Goal: Navigation & Orientation: Find specific page/section

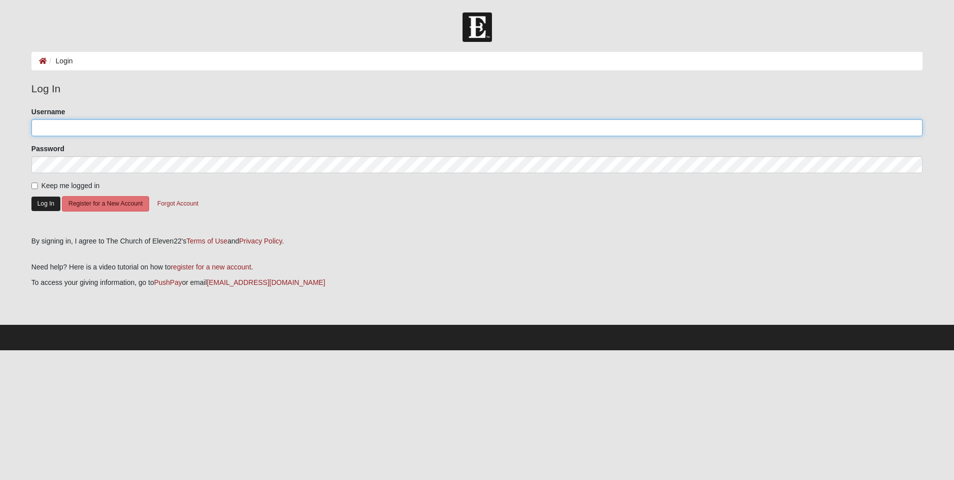
type input "[EMAIL_ADDRESS][DOMAIN_NAME]"
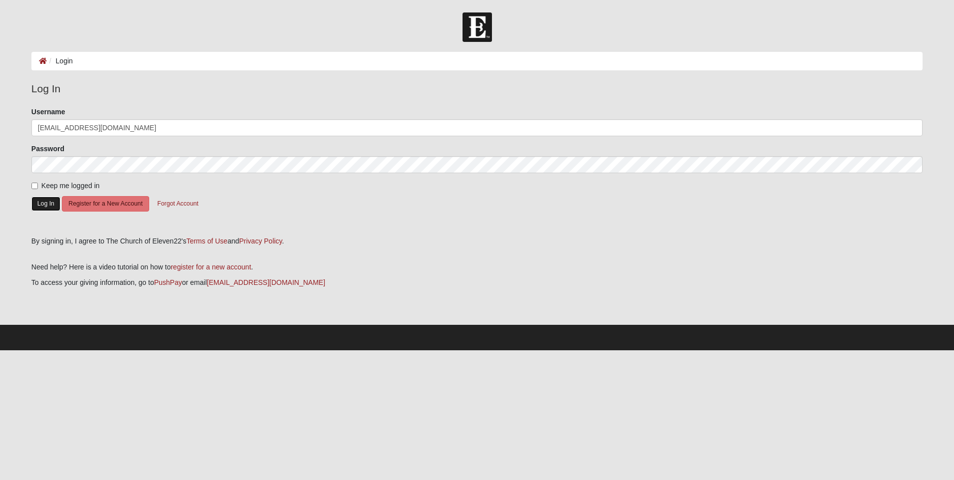
click at [44, 202] on button "Log In" at bounding box center [45, 204] width 29 height 14
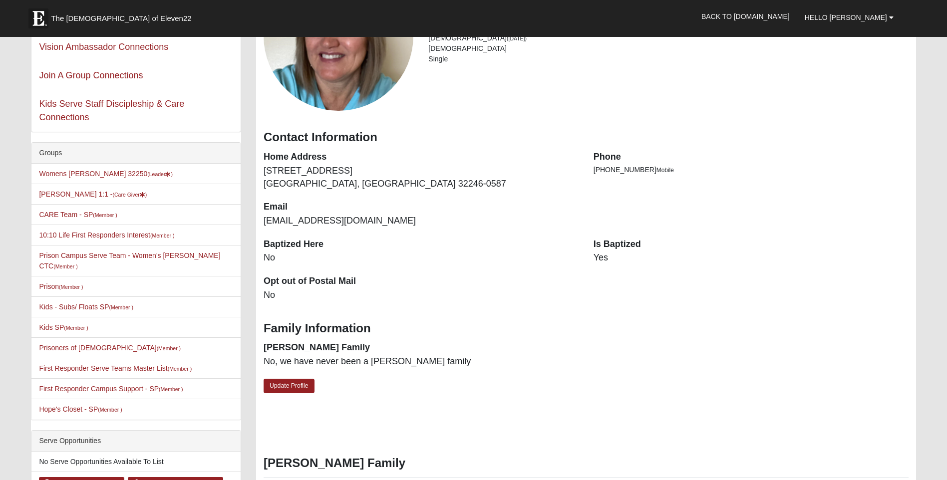
scroll to position [150, 0]
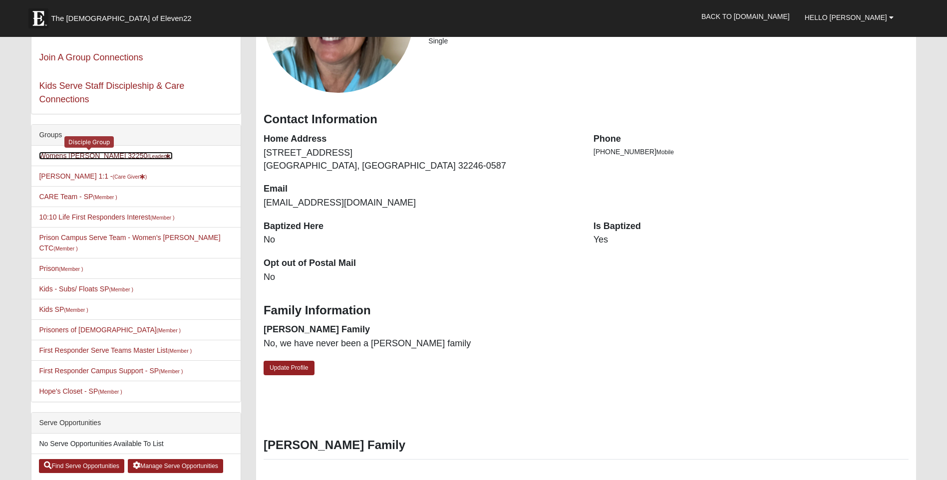
click at [75, 155] on link "Womens [PERSON_NAME] 32250 (Leader )" at bounding box center [106, 156] width 134 height 8
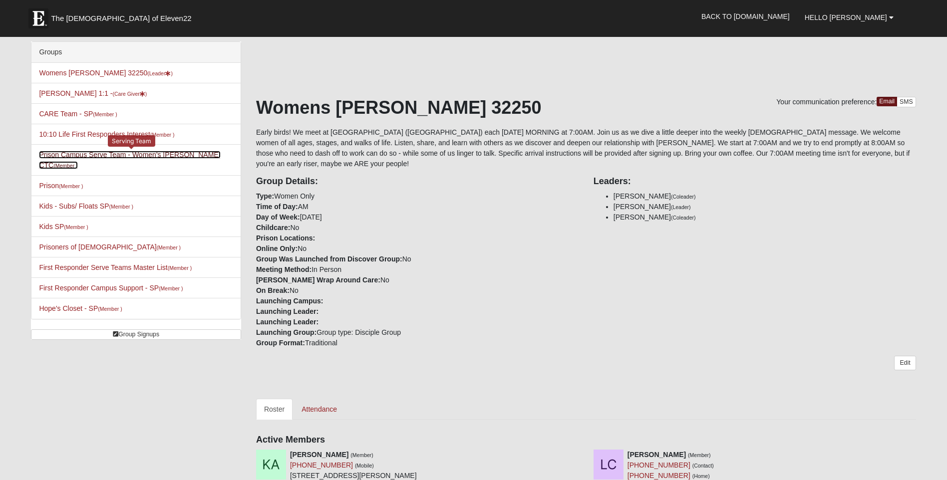
click at [123, 154] on link "Prison Campus Serve Team - Women's Duval CTC (Member )" at bounding box center [129, 160] width 181 height 18
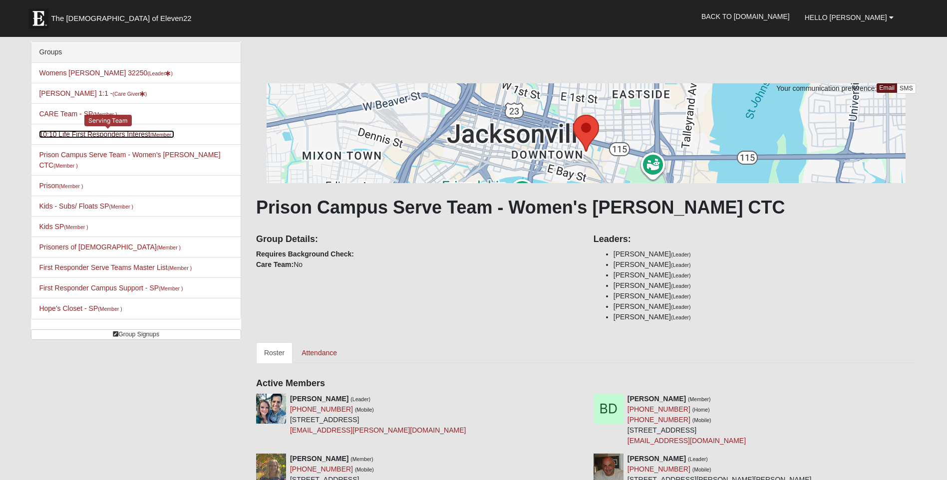
click at [114, 132] on link "10:10 Life First Responders Interest (Member )" at bounding box center [106, 134] width 135 height 8
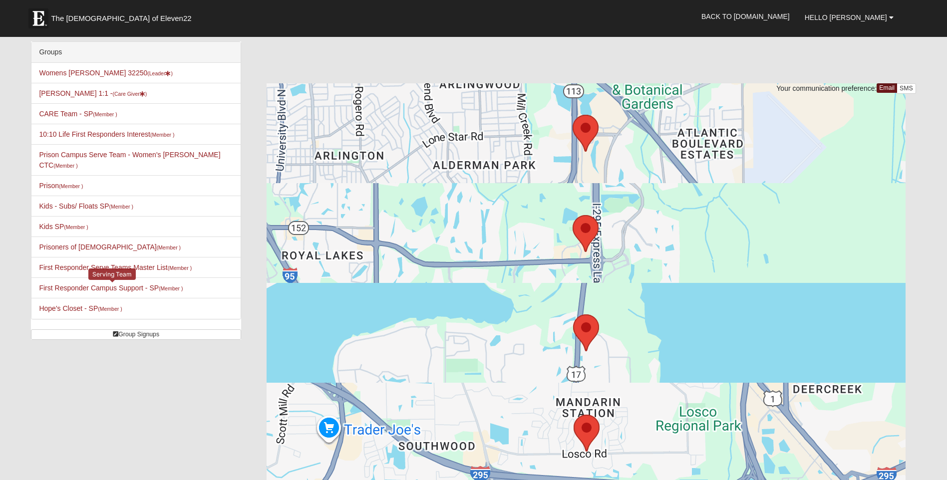
click at [93, 284] on link "First Responder Campus Support - SP (Member )" at bounding box center [111, 288] width 144 height 8
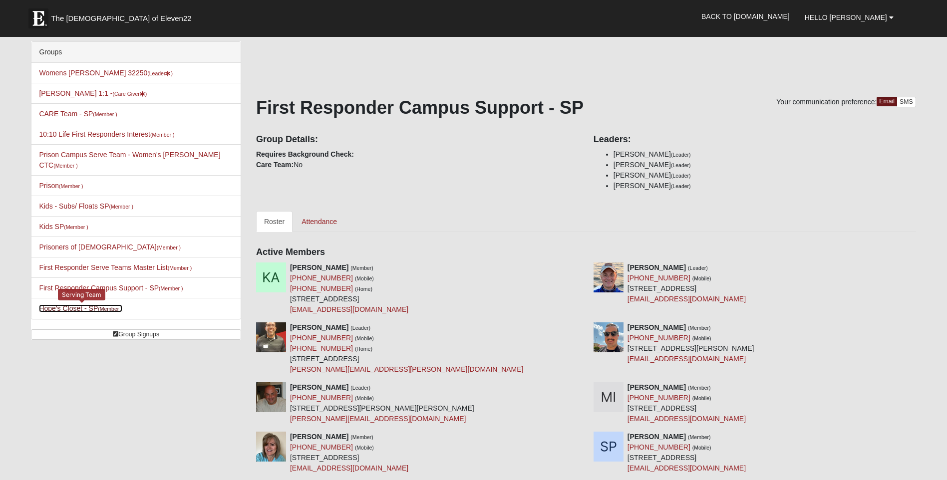
click at [66, 304] on link "Hope's Closet - SP (Member )" at bounding box center [80, 308] width 83 height 8
click at [55, 304] on link "Hope's Closet - SP (Member )" at bounding box center [80, 308] width 83 height 8
click at [72, 304] on link "Hope's Closet - SP (Member )" at bounding box center [80, 308] width 83 height 8
click at [78, 202] on link "Kids - Subs/ Floats SP (Member )" at bounding box center [86, 206] width 94 height 8
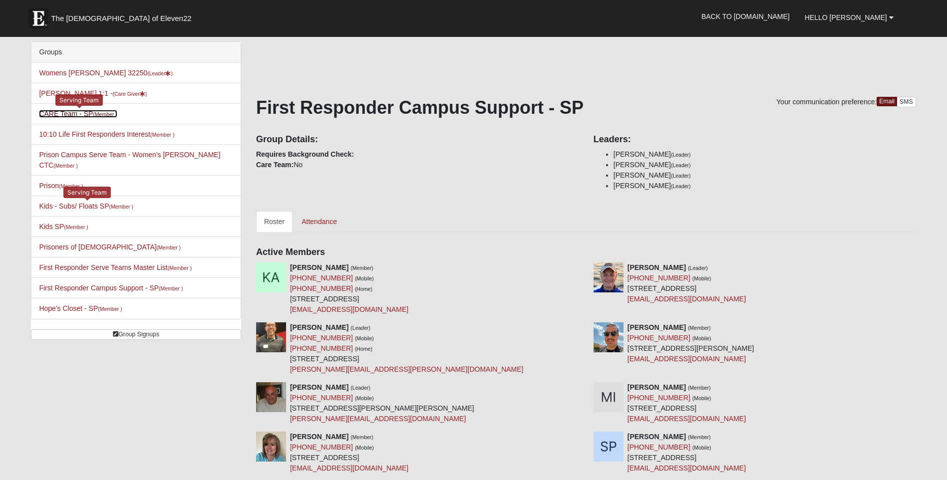
click at [71, 112] on link "CARE Team - SP (Member )" at bounding box center [78, 114] width 78 height 8
